Goal: Task Accomplishment & Management: Manage account settings

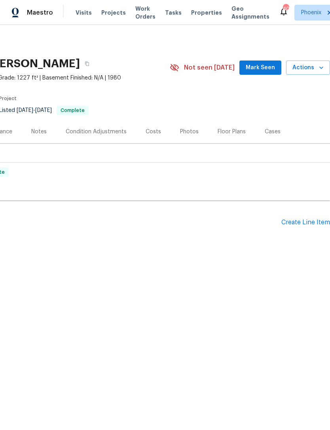
scroll to position [0, 117]
click at [301, 220] on div "Create Line Item" at bounding box center [305, 223] width 49 height 8
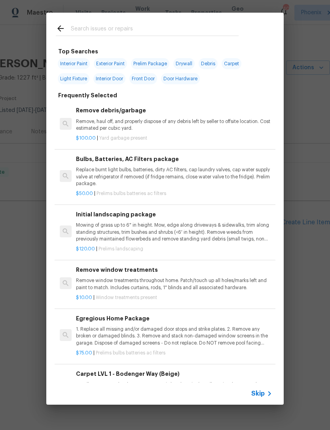
click at [127, 30] on input "text" at bounding box center [155, 30] width 168 height 12
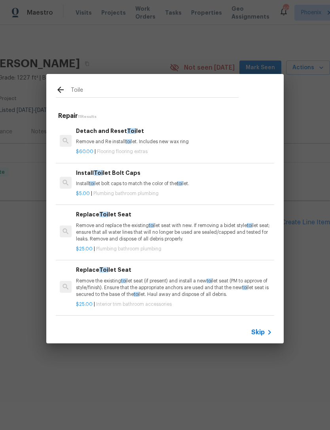
type input "Toilet"
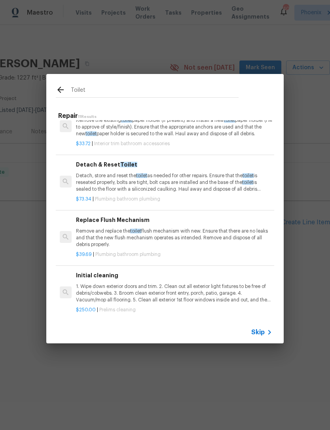
scroll to position [381, 0]
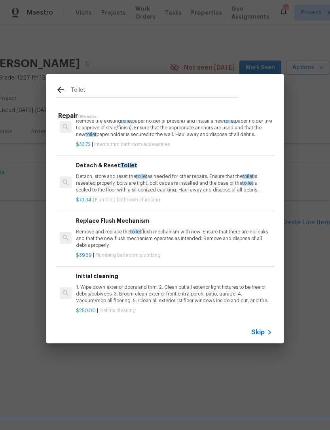
click at [232, 231] on p "Remove and replace the toilet flush mechanism with new. Ensure that there are n…" at bounding box center [174, 238] width 196 height 20
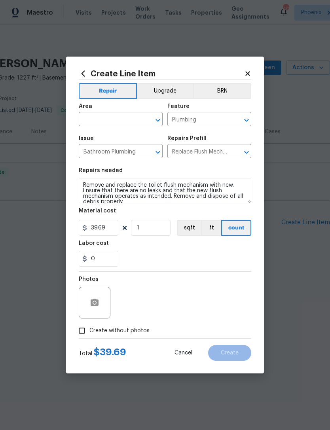
click at [124, 121] on input "text" at bounding box center [110, 120] width 62 height 12
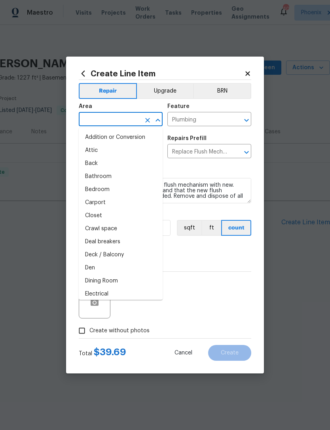
click at [105, 181] on li "Bathroom" at bounding box center [121, 176] width 84 height 13
type input "Bathroom"
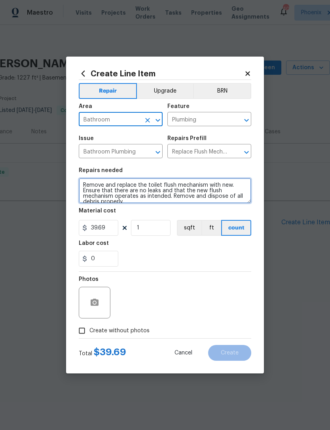
click at [84, 183] on textarea "Remove and replace the toilet flush mechanism with new. Ensure that there are n…" at bounding box center [165, 190] width 172 height 25
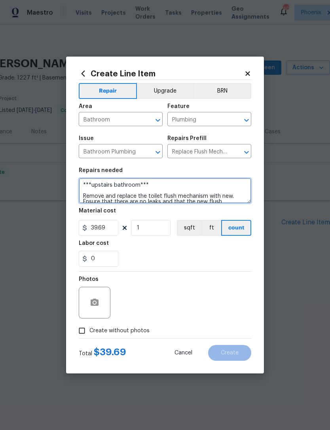
type textarea "***upstairs bathroom*** Remove and replace the toilet flush mechanism with new.…"
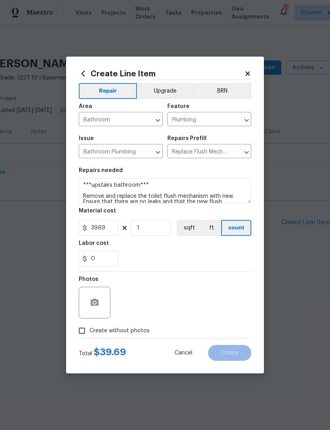
click at [217, 256] on div "0" at bounding box center [165, 259] width 172 height 16
click at [78, 332] on input "Create without photos" at bounding box center [81, 330] width 15 height 15
click at [82, 328] on input "Create without photos" at bounding box center [81, 330] width 15 height 15
checkbox input "false"
click at [91, 302] on icon "button" at bounding box center [95, 301] width 8 height 7
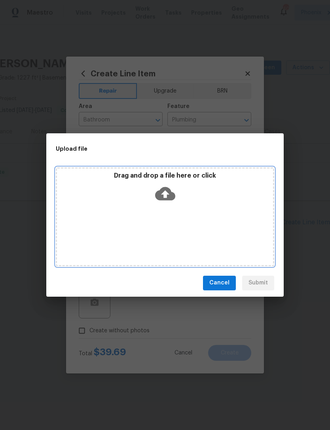
click at [171, 195] on icon at bounding box center [165, 193] width 20 height 13
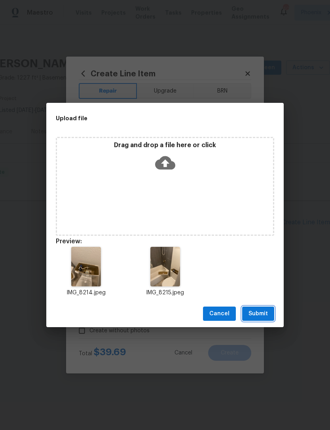
click at [264, 316] on span "Submit" at bounding box center [257, 314] width 19 height 10
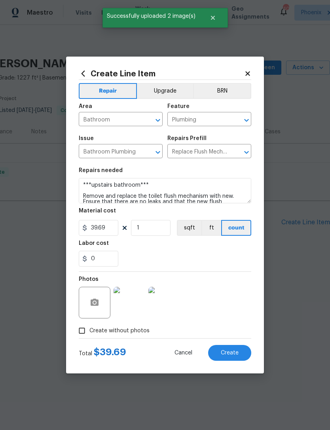
click at [236, 352] on span "Create" at bounding box center [230, 353] width 18 height 6
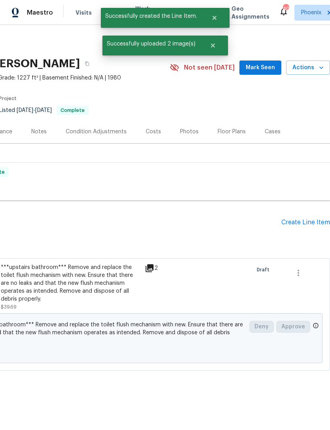
click at [308, 224] on div "Create Line Item" at bounding box center [305, 223] width 49 height 8
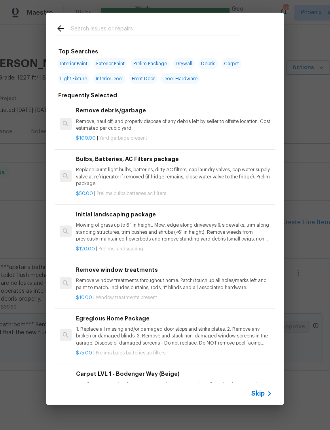
click at [170, 19] on div at bounding box center [147, 28] width 202 height 31
click at [187, 19] on div at bounding box center [147, 28] width 202 height 31
click at [185, 26] on input "text" at bounding box center [155, 30] width 168 height 12
type input "Bulbs"
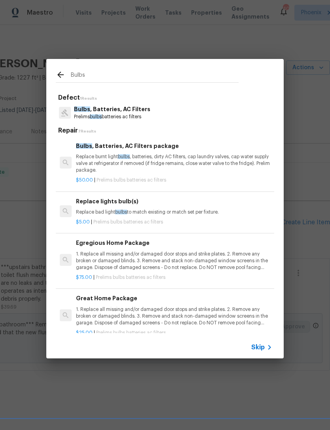
click at [200, 211] on p "Replace bad light bulbs to match existing or match set per fixture." at bounding box center [174, 212] width 196 height 7
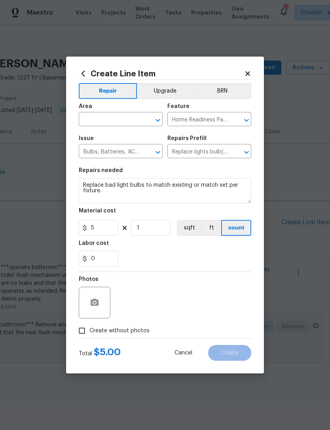
click at [109, 116] on input "text" at bounding box center [110, 120] width 62 height 12
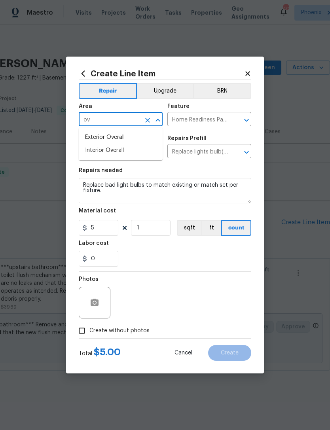
click at [119, 151] on li "Interior Overall" at bounding box center [121, 150] width 84 height 13
type input "Interior Overall"
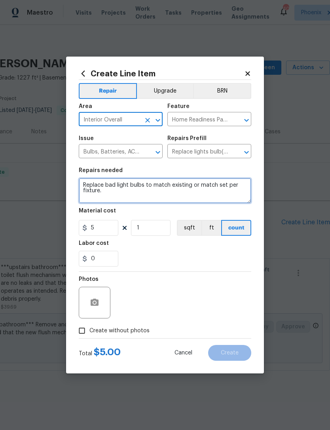
click at [84, 185] on textarea "Replace bad light bulbs to match existing or match set per fixture." at bounding box center [165, 190] width 172 height 25
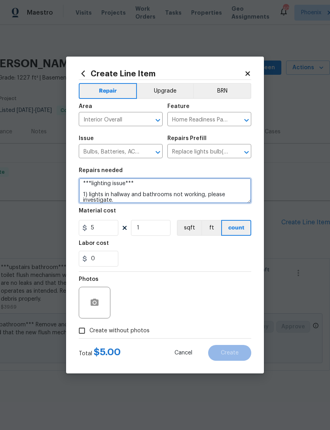
scroll to position [17, 0]
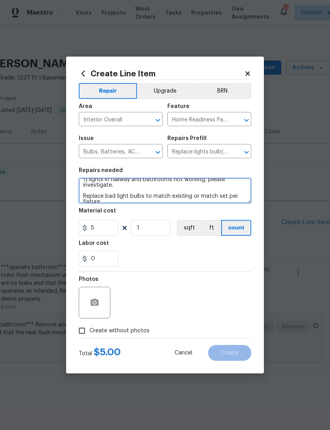
click at [142, 194] on textarea "***lighting issue*** 1) lights in hallway and bathrooms not working, please inv…" at bounding box center [165, 190] width 172 height 25
type textarea "***lighting issue*** 1) lights in hallway and bathrooms not working, please inv…"
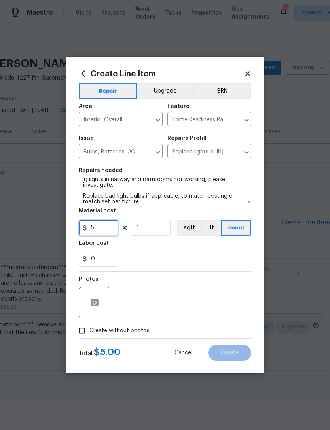
click at [111, 228] on input "5" at bounding box center [99, 228] width 40 height 16
type input "25"
click at [213, 257] on div "0" at bounding box center [165, 259] width 172 height 16
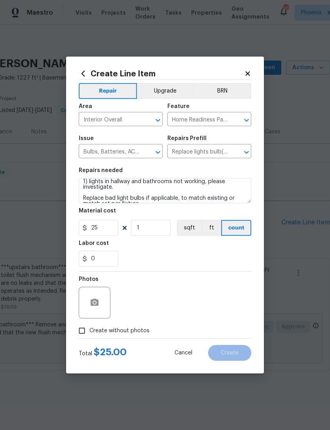
scroll to position [15, 0]
click at [100, 306] on button "button" at bounding box center [94, 302] width 19 height 19
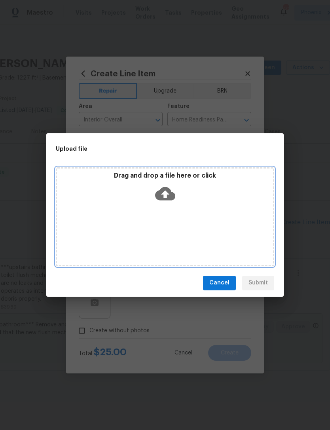
click at [170, 189] on icon at bounding box center [165, 193] width 20 height 20
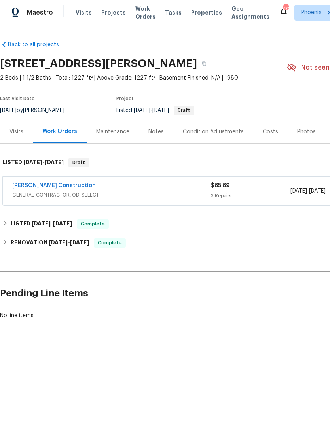
click at [29, 183] on link "[PERSON_NAME] Construction" at bounding box center [53, 186] width 83 height 6
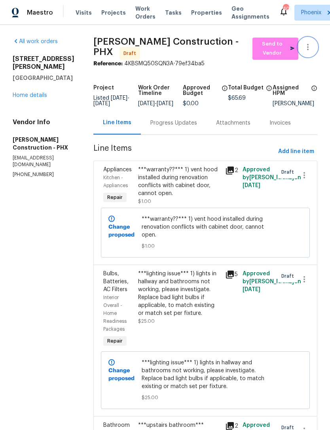
click at [310, 53] on button "button" at bounding box center [307, 47] width 19 height 19
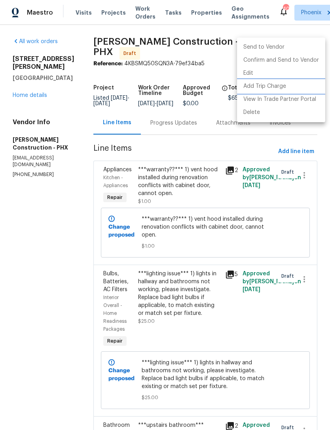
click at [273, 85] on li "Add Trip Charge" at bounding box center [281, 86] width 88 height 13
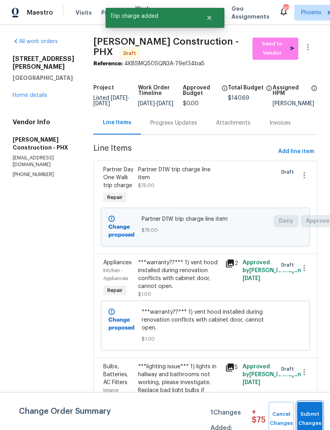
click at [312, 415] on span "Submit Changes" at bounding box center [309, 419] width 17 height 18
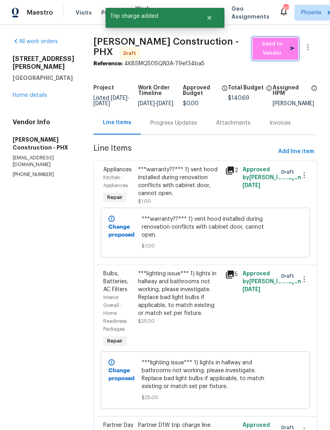
click at [275, 51] on span "Send to Vendor" at bounding box center [275, 49] width 38 height 18
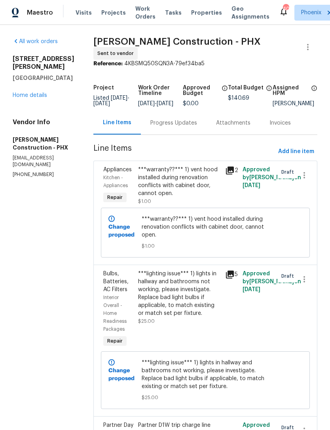
click at [170, 127] on div "Progress Updates" at bounding box center [173, 123] width 47 height 8
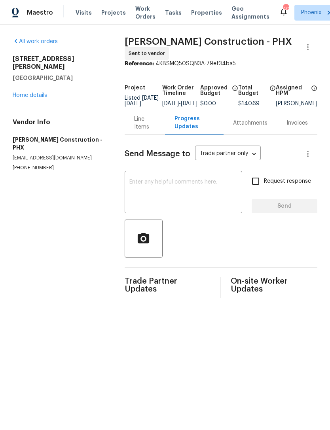
click at [199, 189] on textarea at bounding box center [183, 193] width 108 height 28
type textarea "G"
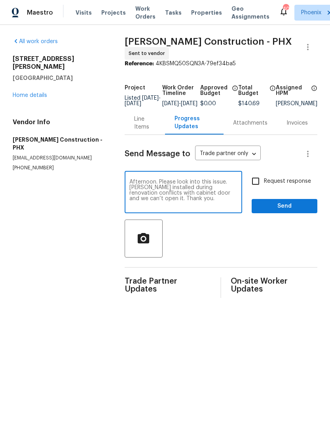
type textarea "Afternoon. Please look into this issue. Hood installed during renovation confli…"
click at [260, 185] on input "Request response" at bounding box center [255, 181] width 17 height 17
checkbox input "true"
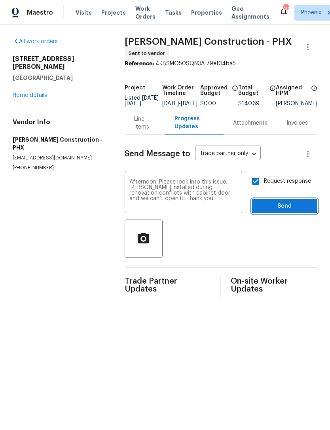
click at [295, 211] on span "Send" at bounding box center [284, 206] width 53 height 10
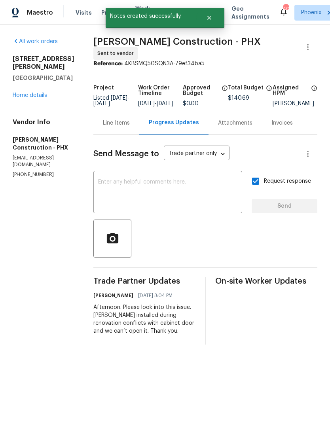
click at [19, 98] on link "Home details" at bounding box center [30, 96] width 34 height 6
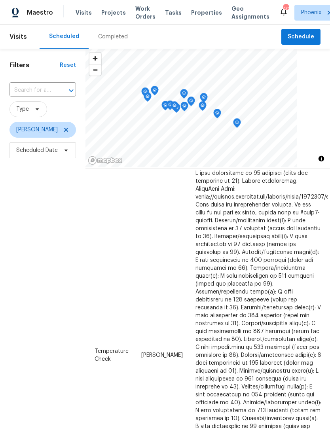
scroll to position [29, 63]
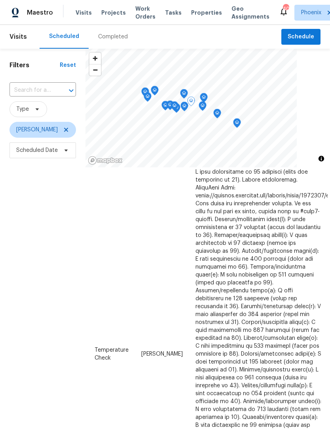
click at [0, 0] on icon at bounding box center [0, 0] width 0 height 0
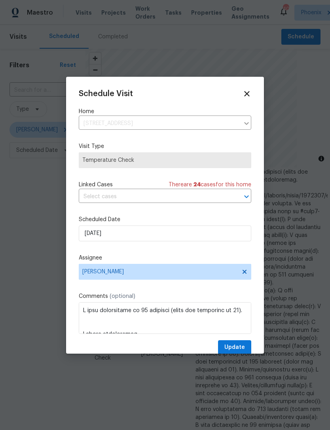
click at [247, 93] on icon at bounding box center [246, 93] width 5 height 5
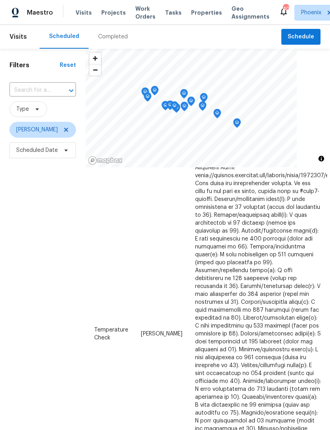
scroll to position [49, 63]
click at [0, 0] on icon at bounding box center [0, 0] width 0 height 0
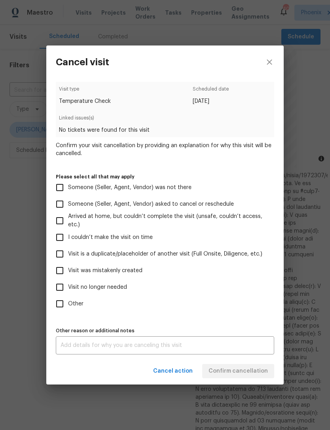
click at [64, 288] on input "Visit no longer needed" at bounding box center [59, 287] width 17 height 17
checkbox input "true"
click at [242, 348] on textarea at bounding box center [164, 345] width 209 height 6
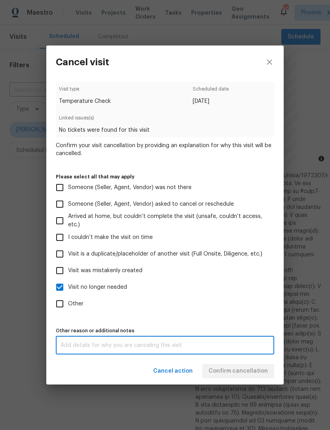
scroll to position [25, 0]
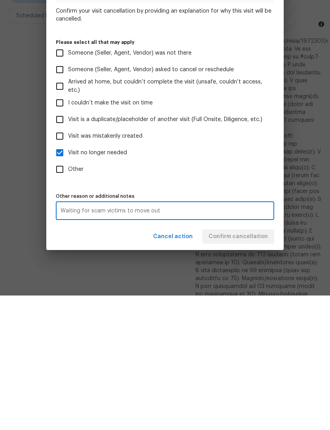
type textarea "Waiting for scam victims to move out"
click at [246, 186] on div "Visit type Temperature Check Scheduled date 9/8/2025 Linked issues(s) No ticket…" at bounding box center [165, 218] width 218 height 272
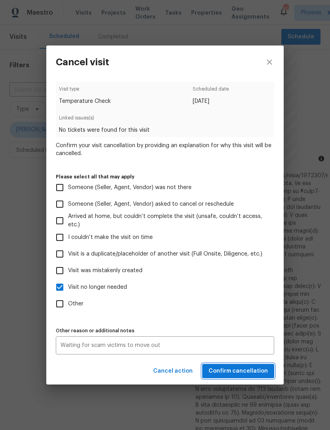
click at [258, 373] on span "Confirm cancellation" at bounding box center [237, 371] width 59 height 10
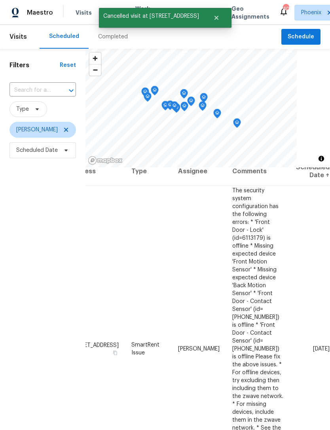
scroll to position [10, 63]
click at [0, 0] on icon at bounding box center [0, 0] width 0 height 0
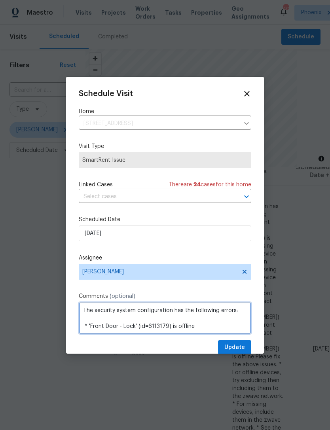
click at [84, 310] on textarea "The security system configuration has the following errors: * 'Front Door - Loc…" at bounding box center [165, 318] width 172 height 32
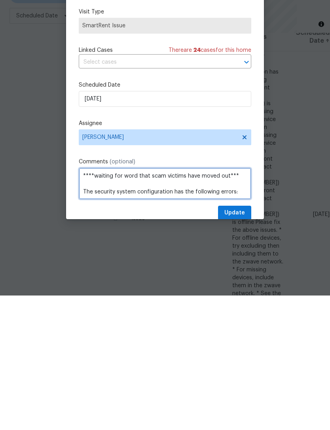
type textarea "****waiting for word that scam victims have moved out*** The security system co…"
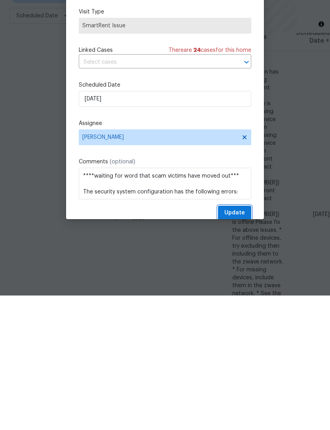
click at [240, 342] on span "Update" at bounding box center [234, 347] width 21 height 10
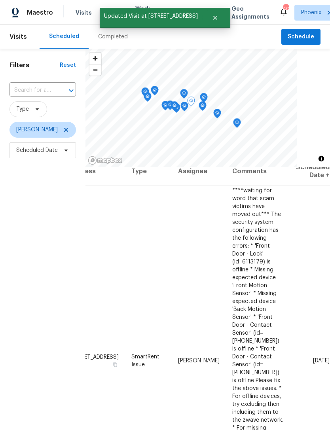
click at [0, 0] on icon at bounding box center [0, 0] width 0 height 0
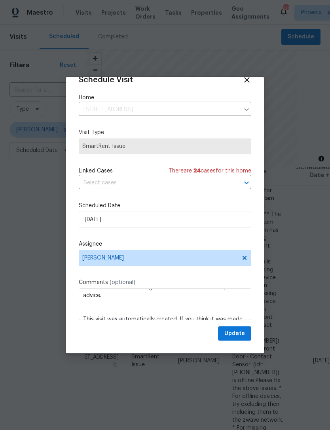
scroll to position [206, 0]
click at [227, 313] on textarea "****waiting for word that scam victims have moved out*** The security system co…" at bounding box center [165, 304] width 172 height 32
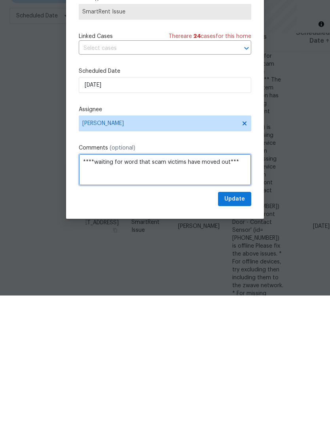
scroll to position [0, 0]
type textarea "****waiting for word that scam victims have moved out***"
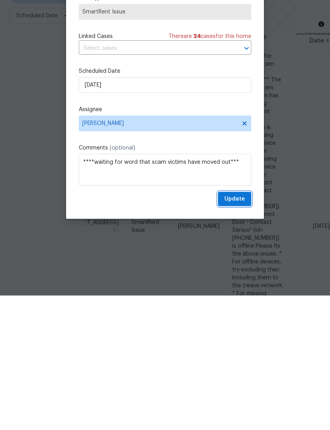
click at [241, 328] on span "Update" at bounding box center [234, 333] width 21 height 10
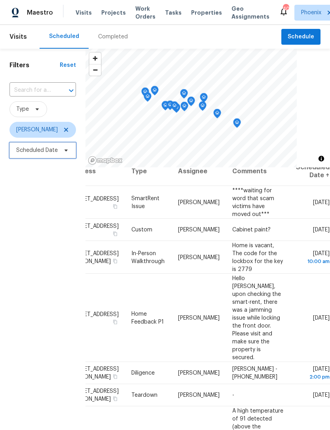
click at [26, 146] on span "Scheduled Date" at bounding box center [37, 150] width 42 height 8
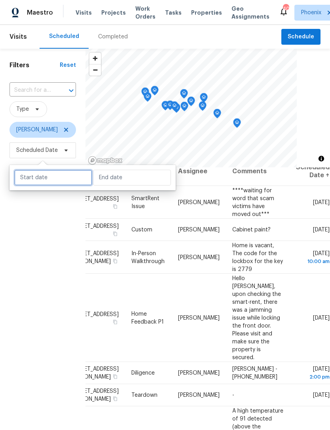
click at [55, 170] on input "text" at bounding box center [53, 178] width 78 height 16
select select "8"
select select "2025"
select select "9"
select select "2025"
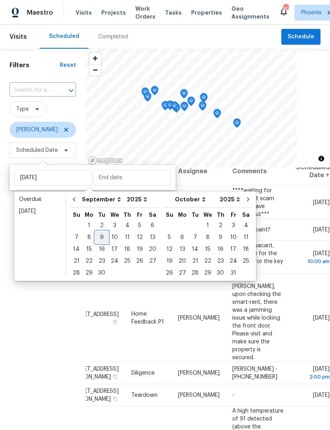
click at [99, 232] on div "9" at bounding box center [101, 237] width 13 height 11
type input "Tue, Sep 09"
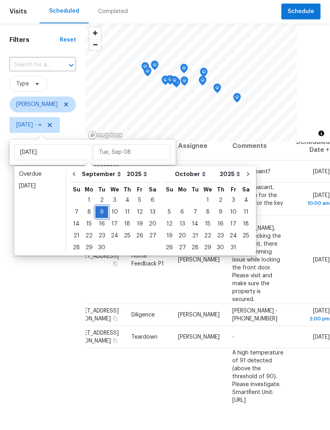
click at [99, 232] on div "9" at bounding box center [101, 237] width 13 height 11
type input "Tue, Sep 09"
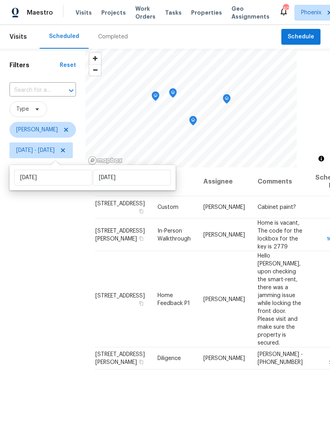
click at [48, 268] on div "Filters Reset ​ Type Brian Borntrager Tue, Sep 09 - Tue, Sep 09" at bounding box center [42, 280] width 85 height 463
